Goal: Download file/media

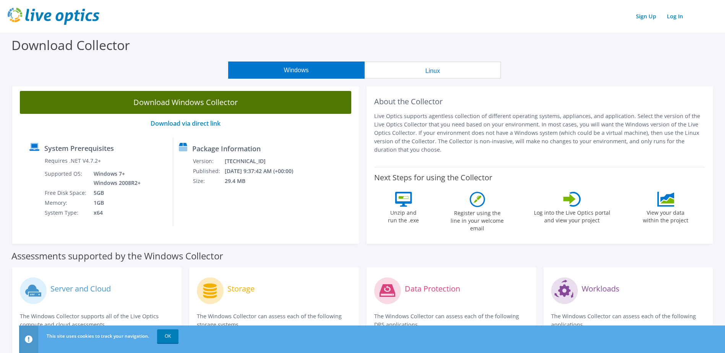
click at [179, 102] on link "Download Windows Collector" at bounding box center [185, 102] width 331 height 23
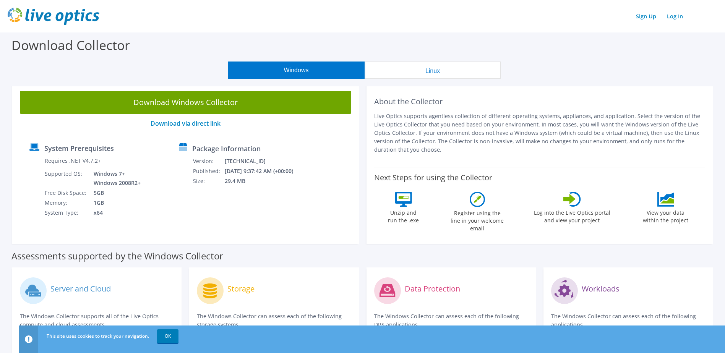
click at [663, 102] on h2 "About the Collector" at bounding box center [539, 101] width 331 height 9
click at [676, 21] on link "Log In" at bounding box center [675, 16] width 24 height 11
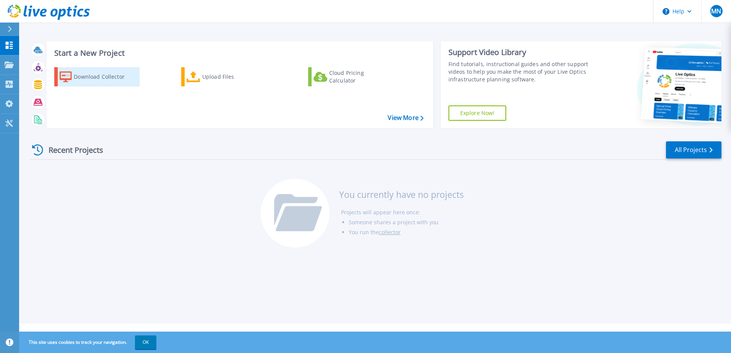
click at [129, 78] on div "Download Collector" at bounding box center [104, 76] width 61 height 15
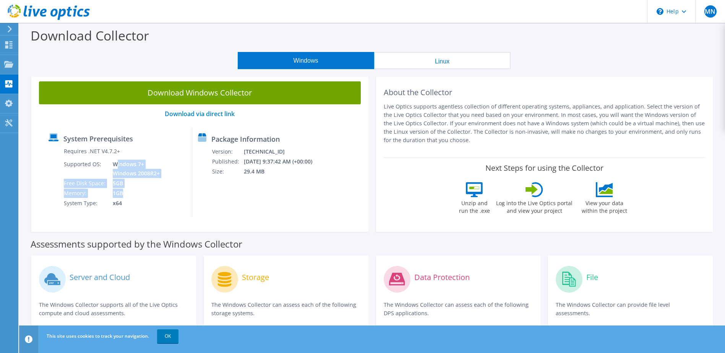
drag, startPoint x: 116, startPoint y: 167, endPoint x: 131, endPoint y: 199, distance: 36.1
click at [131, 198] on tbody "Requires .NET V4.7.2+ Supported OS: Windows 7+ Windows 2008R2+ Free Disk Space:…" at bounding box center [112, 177] width 98 height 62
drag, startPoint x: 131, startPoint y: 199, endPoint x: 194, endPoint y: 215, distance: 64.3
click at [192, 215] on div "System Prerequisites Requires .NET V4.7.2+ Supported OS: Windows 7+ Windows 200…" at bounding box center [117, 172] width 149 height 89
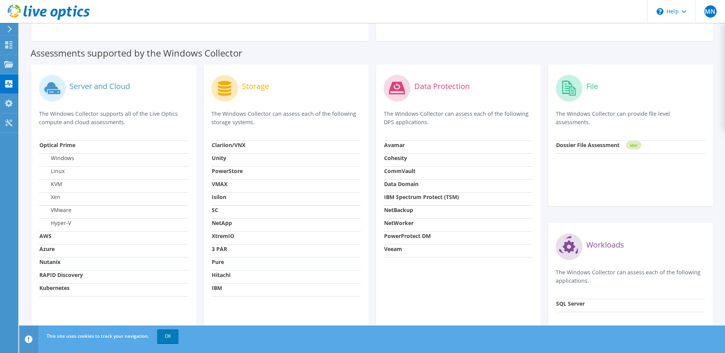
scroll to position [229, 0]
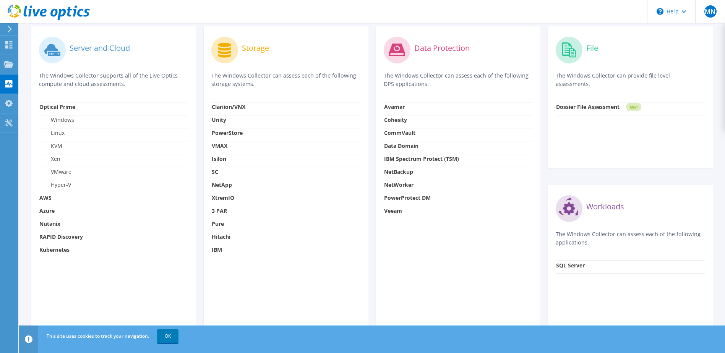
click at [408, 185] on strong "NetWorker" at bounding box center [398, 184] width 29 height 7
drag, startPoint x: 443, startPoint y: 266, endPoint x: 443, endPoint y: 258, distance: 8.0
click at [443, 264] on div "Data Protection The Windows Collector can assess each of the following DPS appl…" at bounding box center [458, 176] width 165 height 300
click at [442, 53] on div "Data Protection" at bounding box center [458, 50] width 149 height 32
click at [432, 44] on label "Data Protection" at bounding box center [441, 48] width 55 height 8
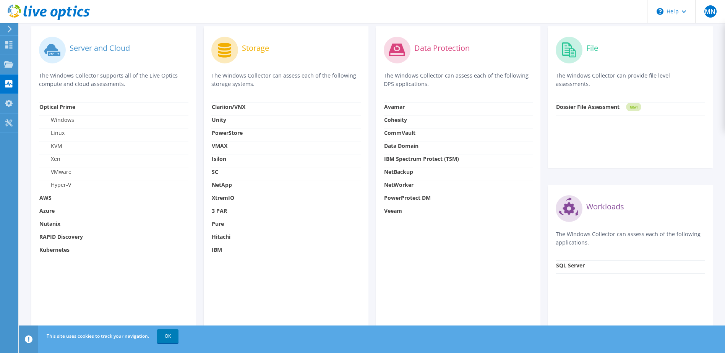
click at [399, 48] on circle at bounding box center [397, 50] width 27 height 27
click at [403, 185] on strong "NetWorker" at bounding box center [398, 184] width 29 height 7
drag, startPoint x: 399, startPoint y: 177, endPoint x: 400, endPoint y: 185, distance: 8.9
click at [399, 178] on td "NetBackup" at bounding box center [458, 173] width 149 height 13
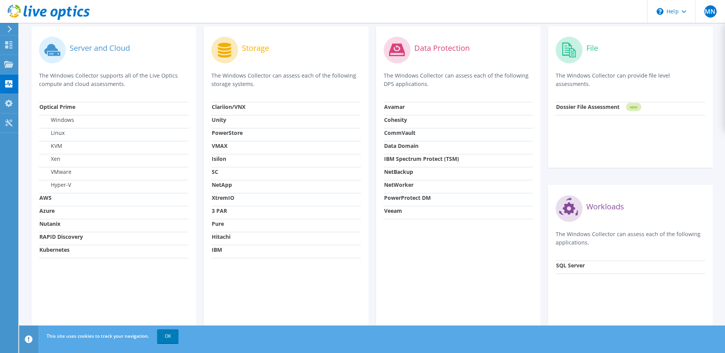
click at [400, 185] on strong "NetWorker" at bounding box center [398, 184] width 29 height 7
drag, startPoint x: 400, startPoint y: 185, endPoint x: 442, endPoint y: 311, distance: 132.8
click at [442, 311] on div "Data Protection The Windows Collector can assess each of the following DPS appl…" at bounding box center [458, 176] width 165 height 300
drag, startPoint x: 400, startPoint y: 75, endPoint x: 511, endPoint y: 83, distance: 110.8
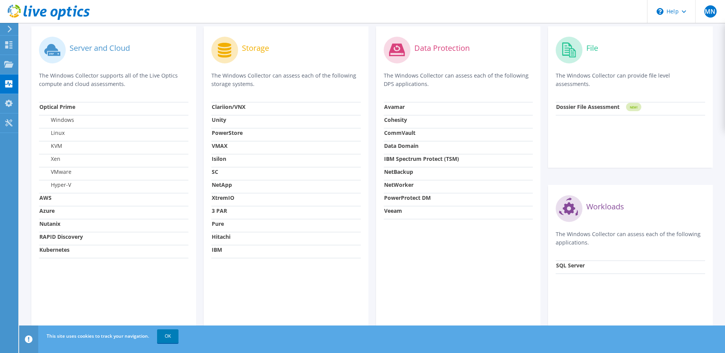
click at [511, 83] on p "The Windows Collector can assess each of the following DPS applications." at bounding box center [458, 79] width 149 height 17
drag, startPoint x: 511, startPoint y: 83, endPoint x: 485, endPoint y: 86, distance: 25.8
click at [485, 86] on p "The Windows Collector can assess each of the following DPS applications." at bounding box center [458, 79] width 149 height 17
click at [399, 185] on strong "NetWorker" at bounding box center [398, 184] width 29 height 7
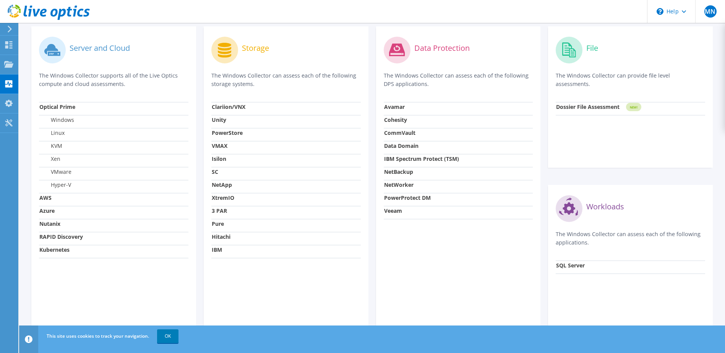
drag, startPoint x: 399, startPoint y: 185, endPoint x: 422, endPoint y: 256, distance: 74.8
click at [422, 256] on div "Data Protection The Windows Collector can assess each of the following DPS appl…" at bounding box center [458, 176] width 165 height 300
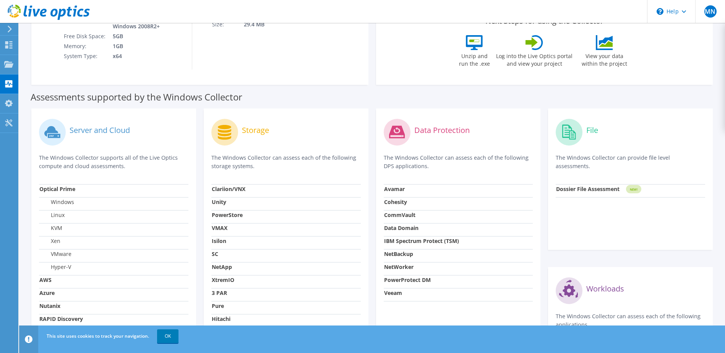
scroll to position [0, 0]
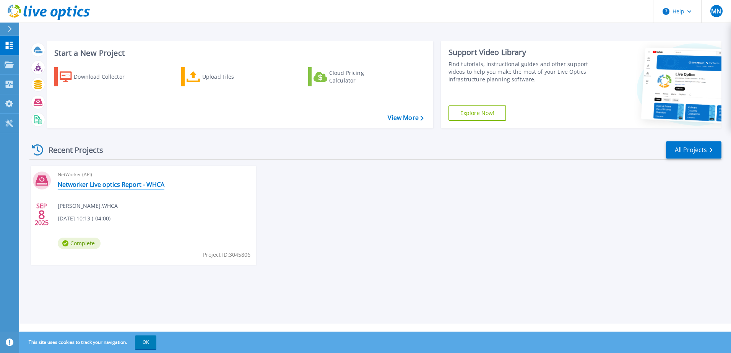
click at [129, 185] on link "Networker Live optics Report - WHCA" at bounding box center [111, 185] width 107 height 8
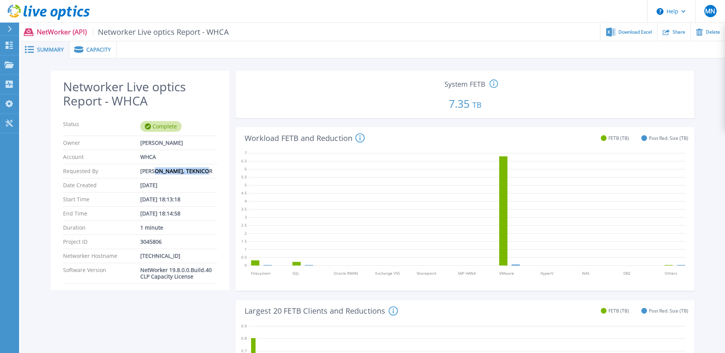
drag, startPoint x: 148, startPoint y: 170, endPoint x: 196, endPoint y: 174, distance: 49.1
click at [196, 174] on div "[PERSON_NAME], TEKNICOR" at bounding box center [178, 171] width 77 height 6
drag, startPoint x: 196, startPoint y: 174, endPoint x: 152, endPoint y: 205, distance: 53.8
click at [152, 196] on div "[DATE] 18:13:18" at bounding box center [178, 199] width 77 height 6
click at [92, 47] on span "Capacity" at bounding box center [98, 49] width 24 height 5
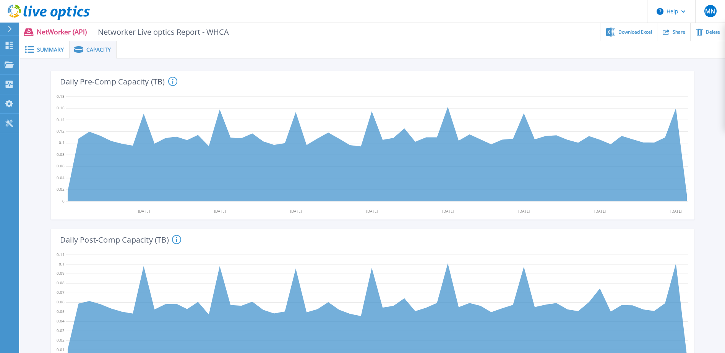
click at [49, 50] on span "Summary" at bounding box center [50, 49] width 27 height 5
